Goal: Task Accomplishment & Management: Use online tool/utility

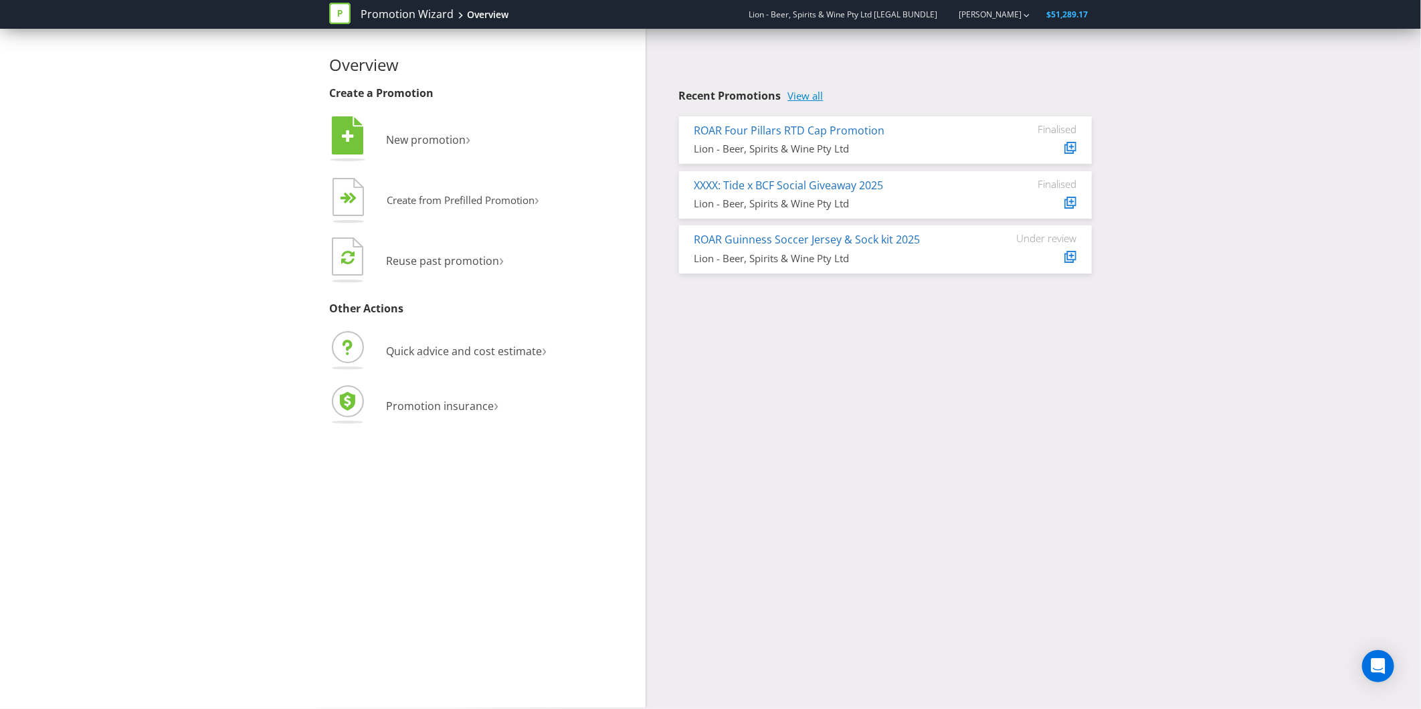
click at [804, 92] on link "View all" at bounding box center [805, 95] width 35 height 11
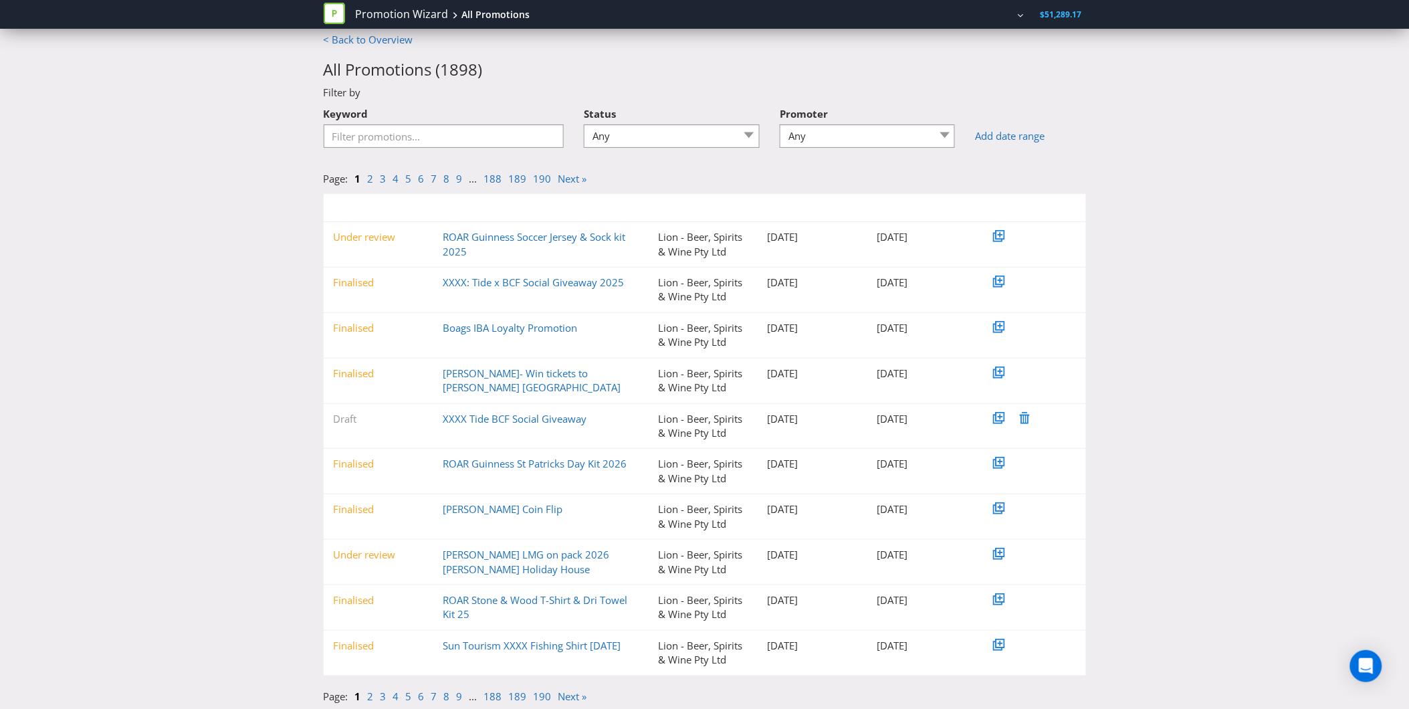
scroll to position [11, 0]
click at [369, 175] on link "2" at bounding box center [371, 177] width 6 height 13
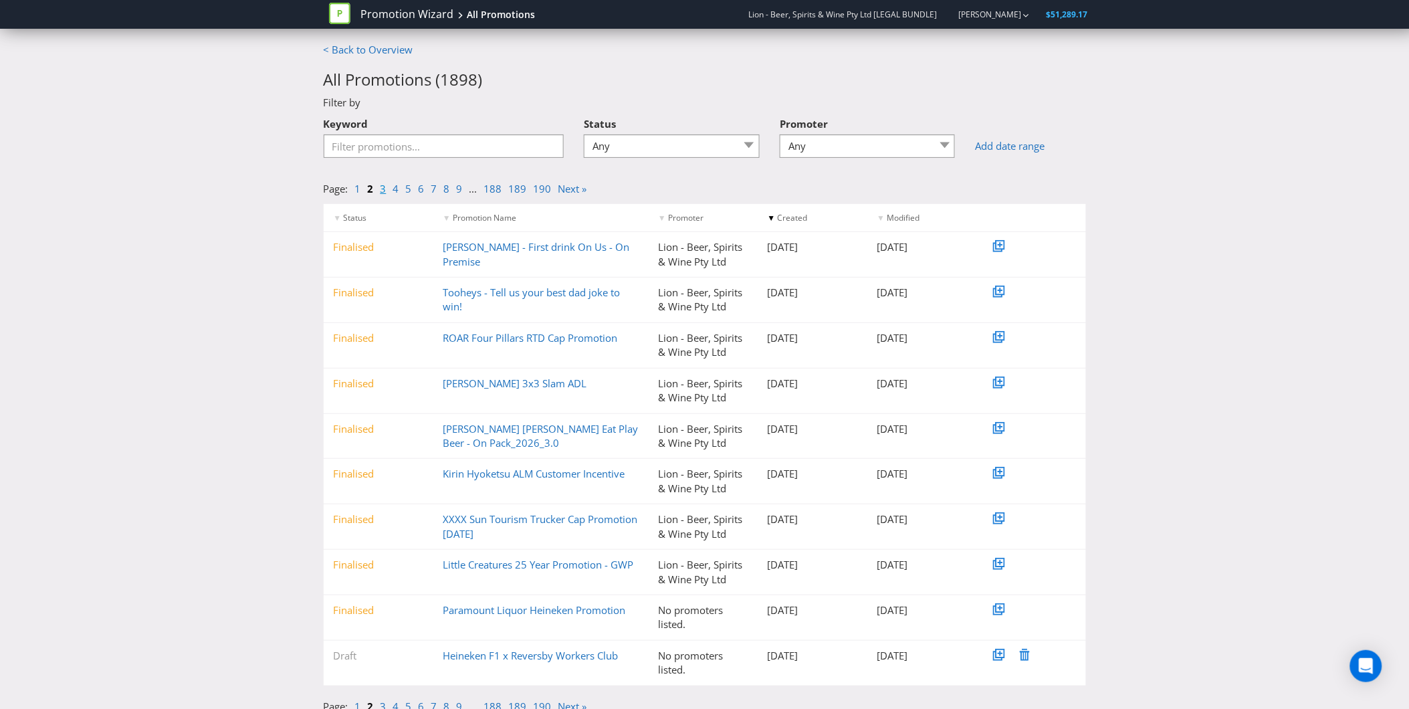
click at [382, 189] on link "3" at bounding box center [384, 188] width 6 height 13
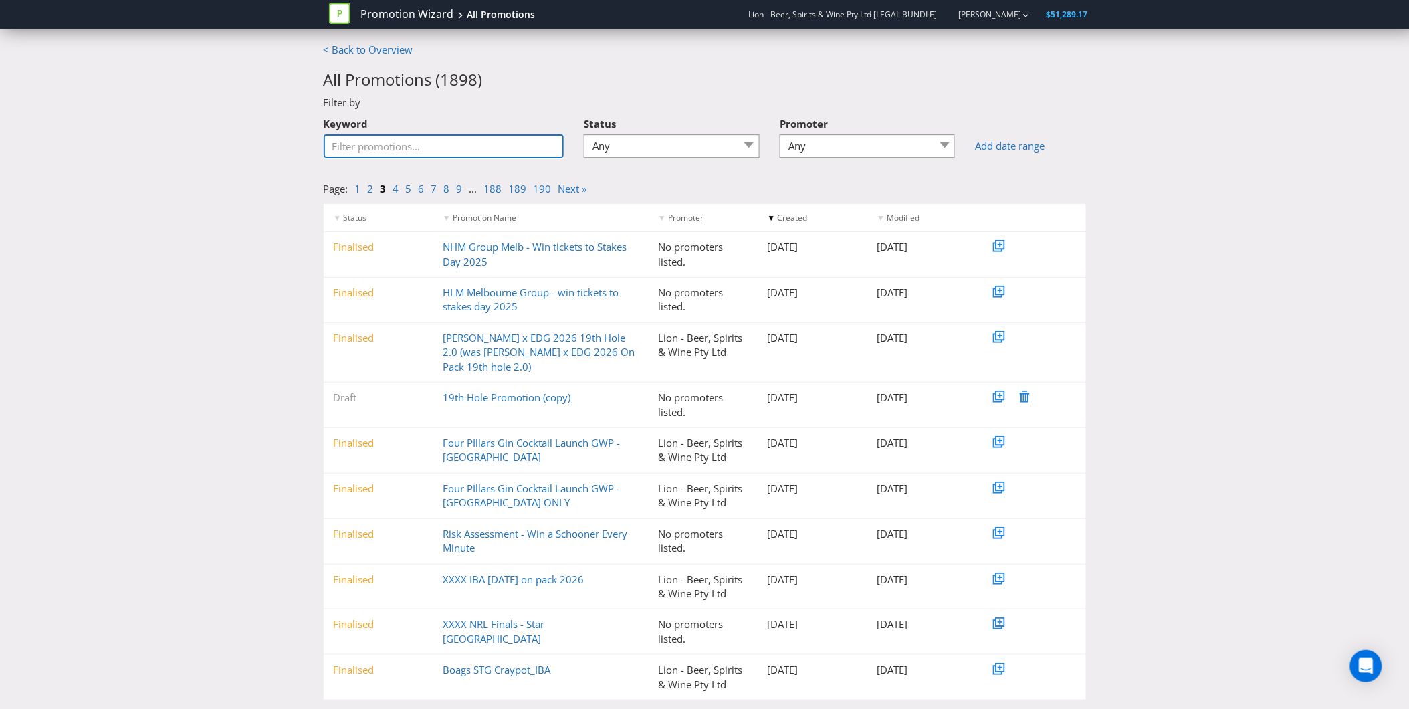
click at [389, 146] on input "Keyword" at bounding box center [444, 145] width 241 height 23
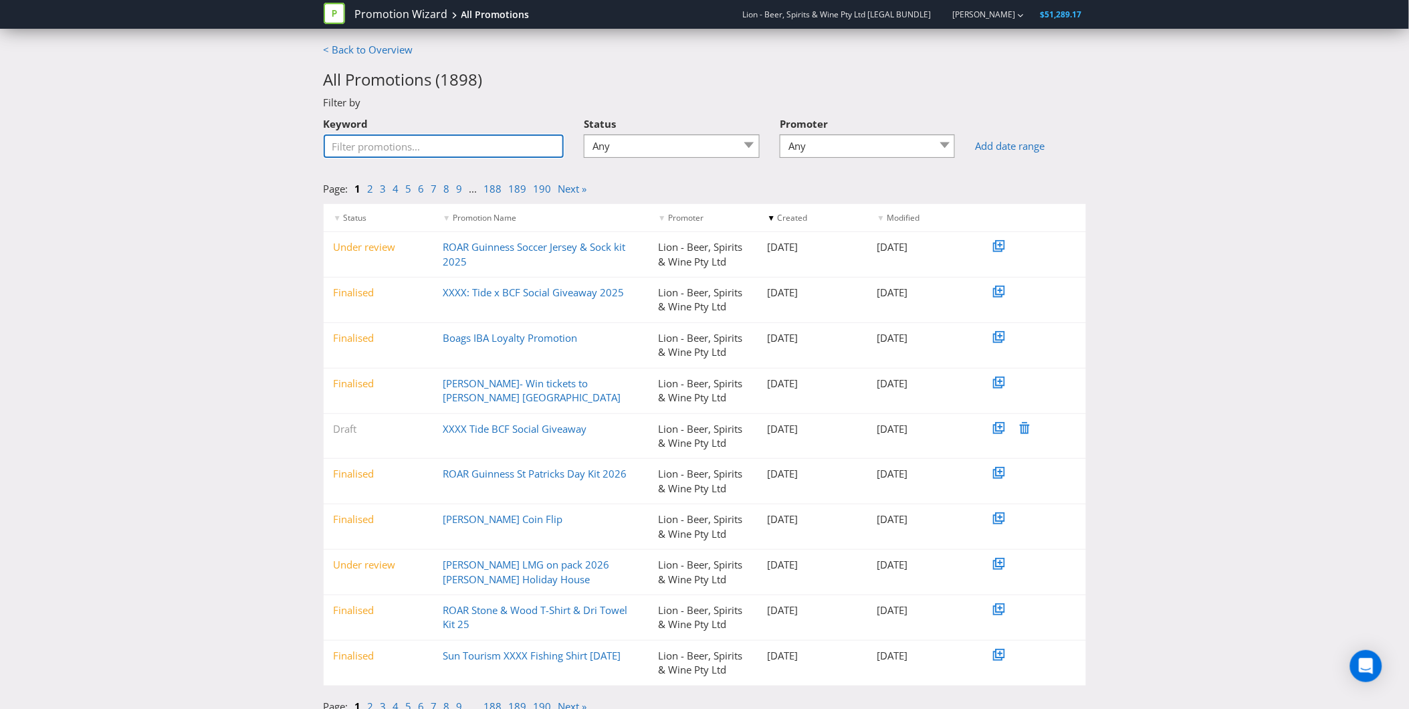
click at [432, 139] on input "Keyword" at bounding box center [444, 145] width 241 height 23
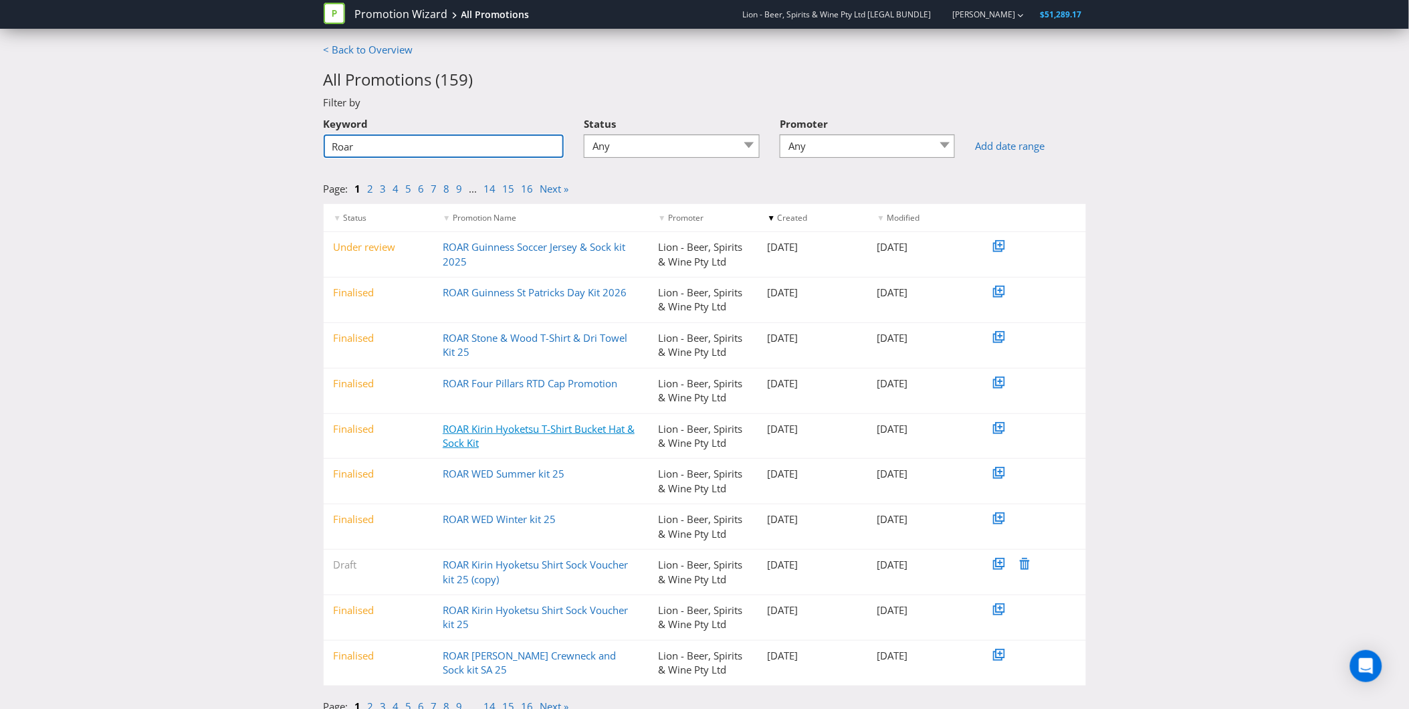
type input "Roar"
click at [514, 429] on link "ROAR Kirin Hyoketsu T-Shirt Bucket Hat & Sock Kit" at bounding box center [539, 435] width 192 height 27
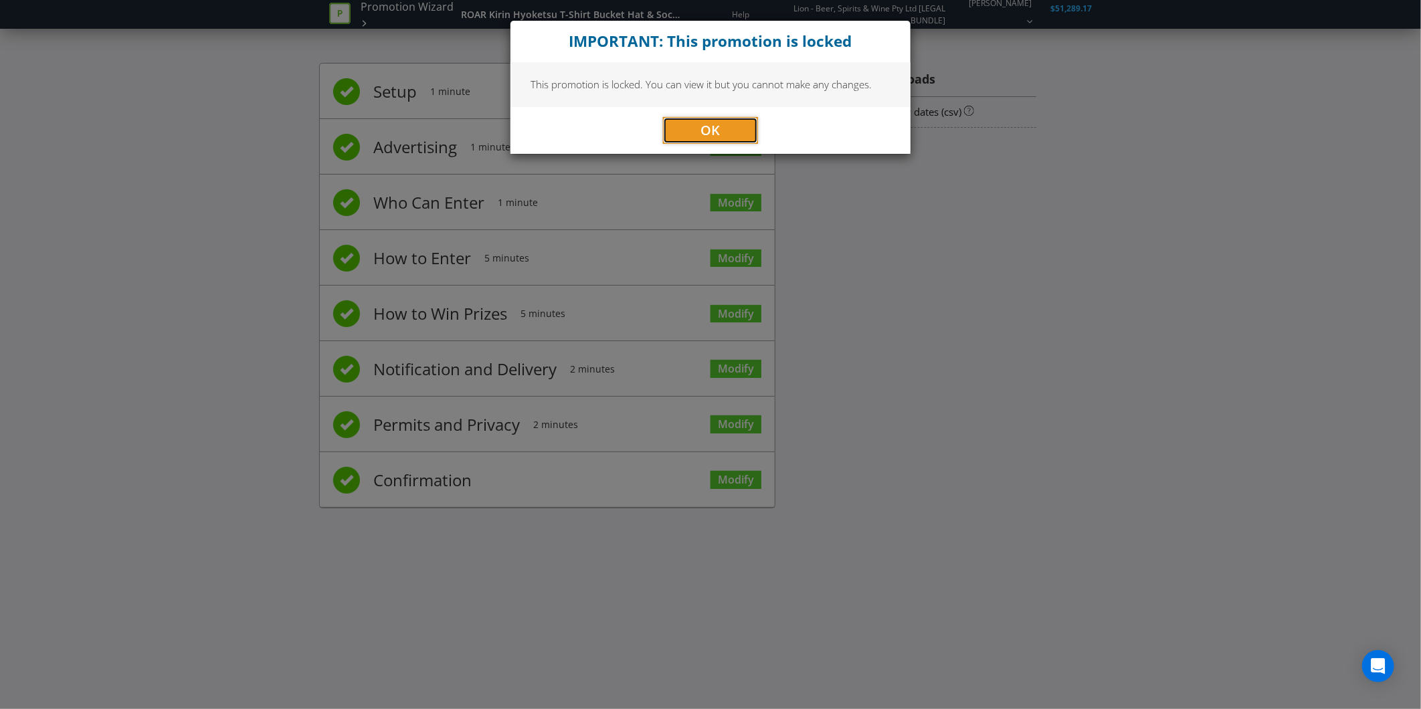
click at [706, 127] on span "OK" at bounding box center [710, 130] width 19 height 18
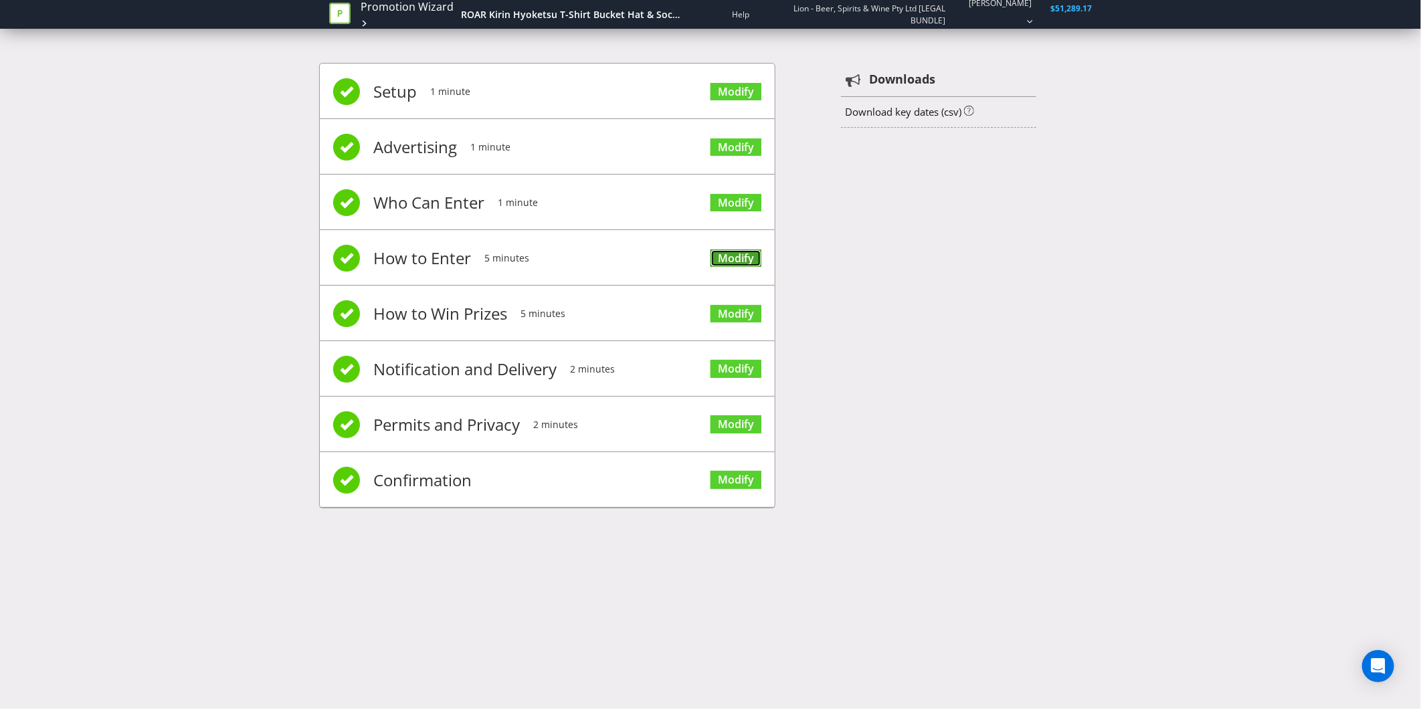
click at [731, 251] on link "Modify" at bounding box center [735, 258] width 51 height 18
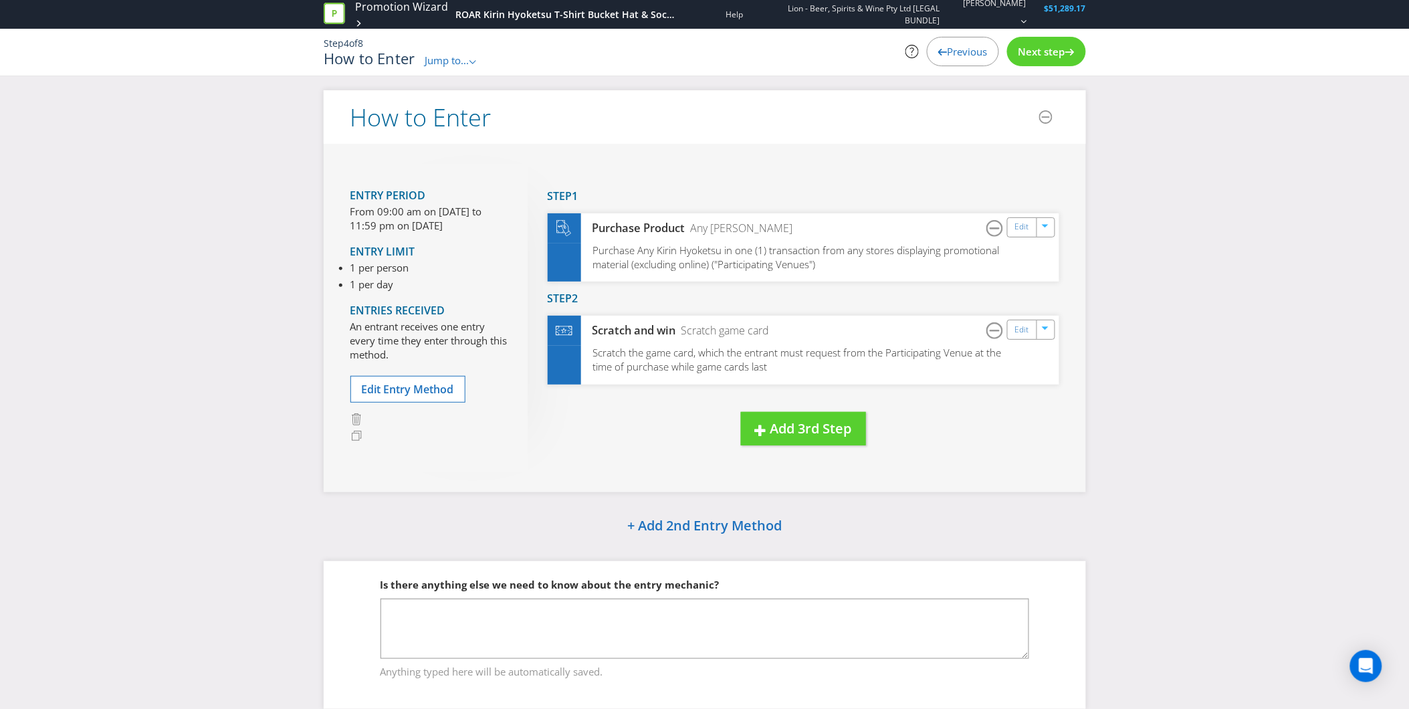
click at [1033, 54] on span "Next step" at bounding box center [1042, 51] width 47 height 13
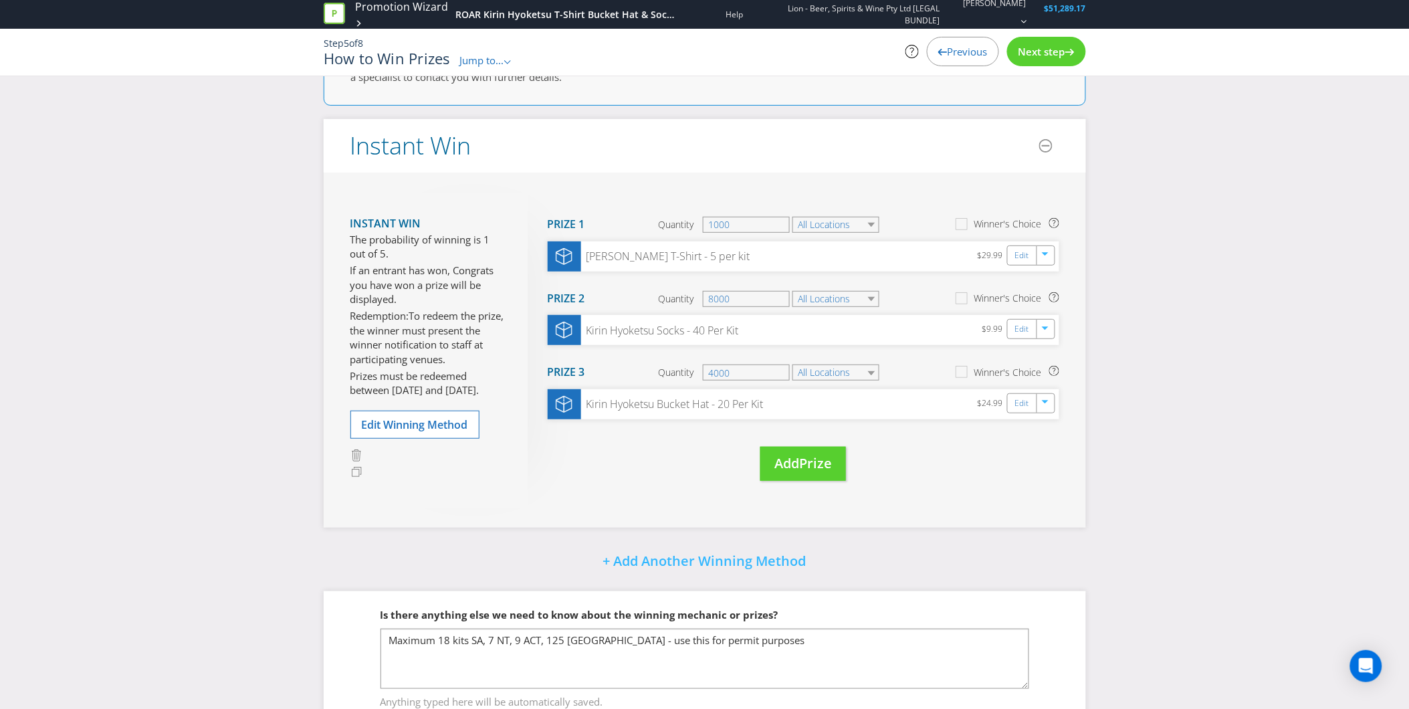
scroll to position [120, 0]
